Goal: Check status: Check status

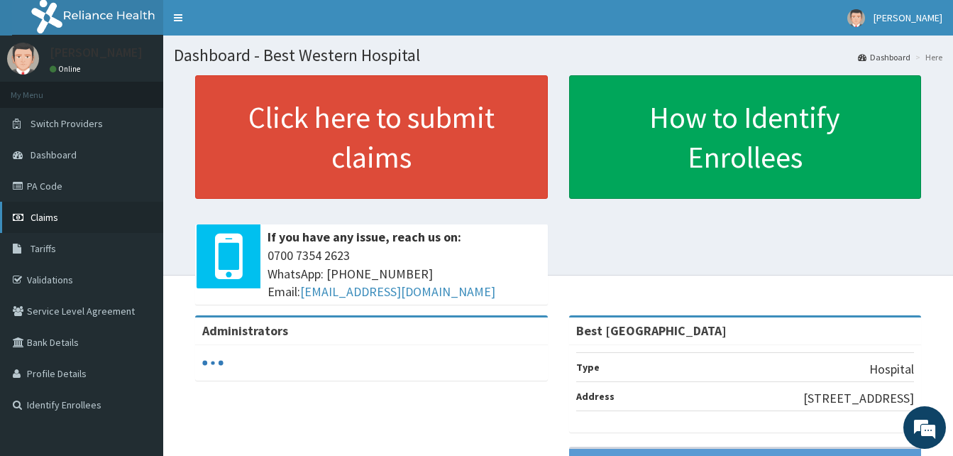
click at [39, 218] on span "Claims" at bounding box center [45, 217] width 28 height 13
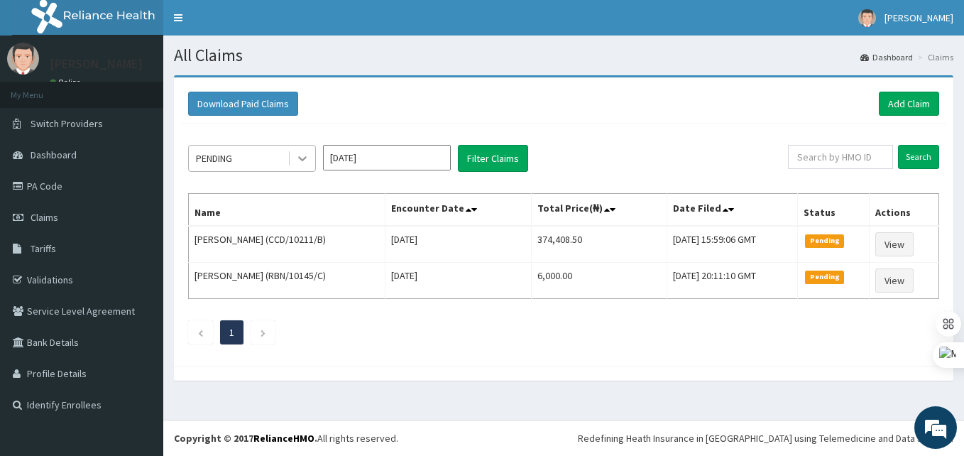
click at [305, 155] on icon at bounding box center [302, 158] width 14 height 14
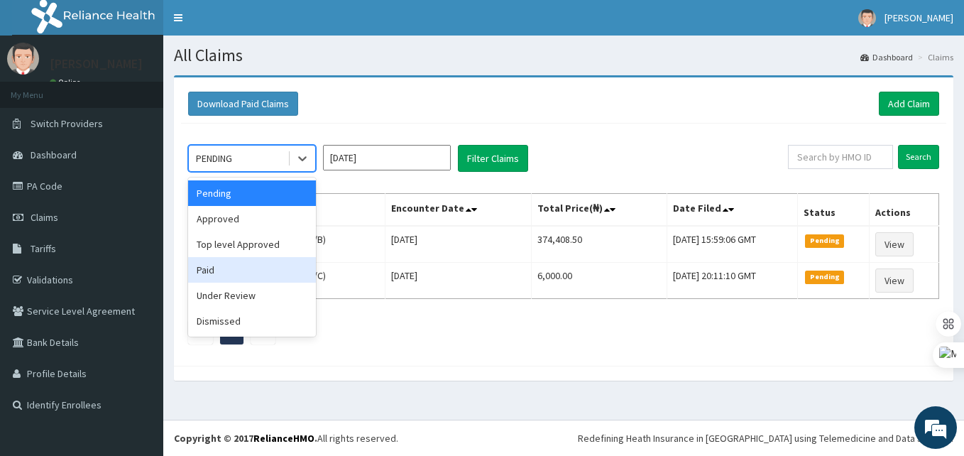
click at [215, 274] on div "Paid" at bounding box center [252, 270] width 128 height 26
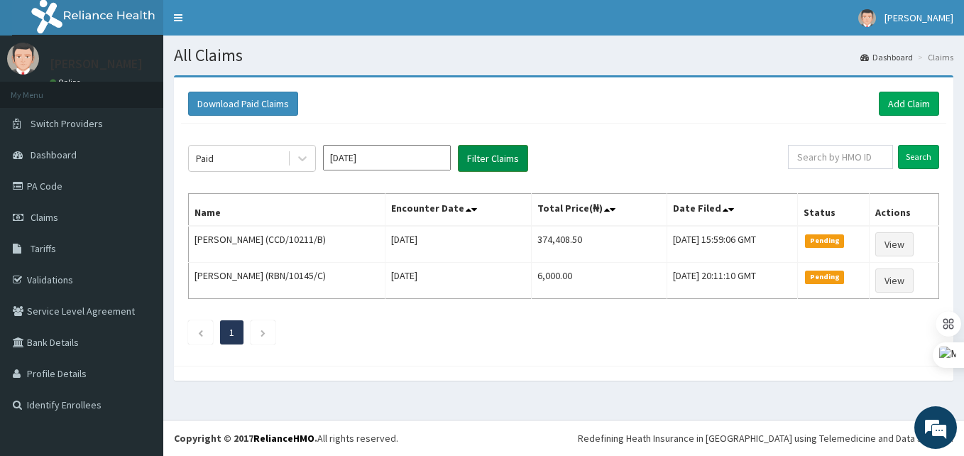
click at [498, 161] on button "Filter Claims" at bounding box center [493, 158] width 70 height 27
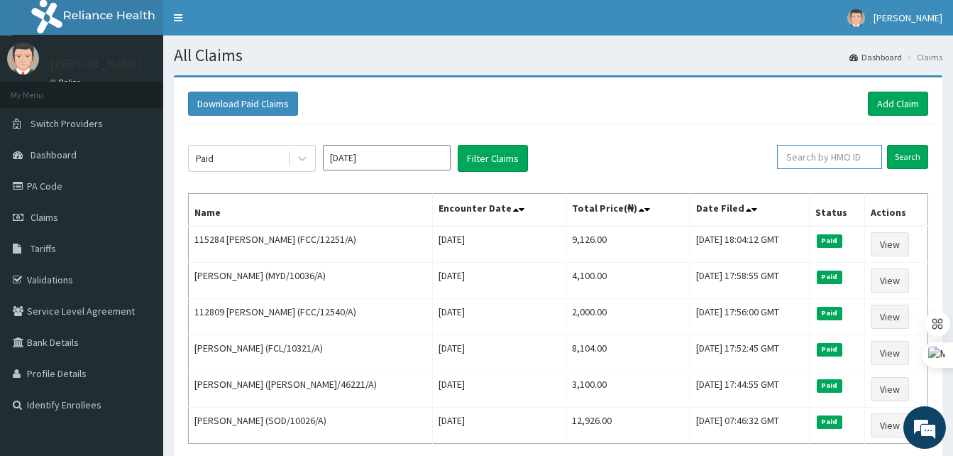
click at [817, 157] on input "text" at bounding box center [829, 157] width 105 height 24
paste input "CCD/10211/B"
type input "CCD/10211/B"
click at [900, 152] on input "Search" at bounding box center [907, 157] width 41 height 24
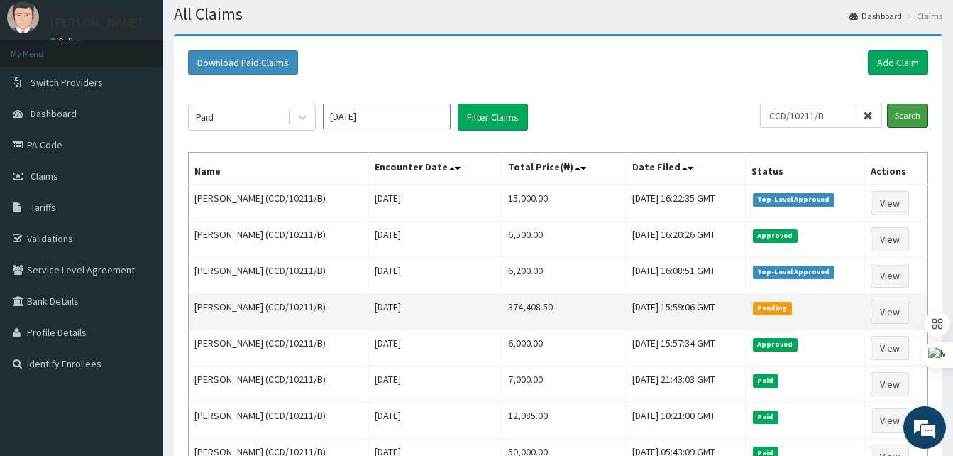
scroll to position [35, 0]
